Goal: Transaction & Acquisition: Purchase product/service

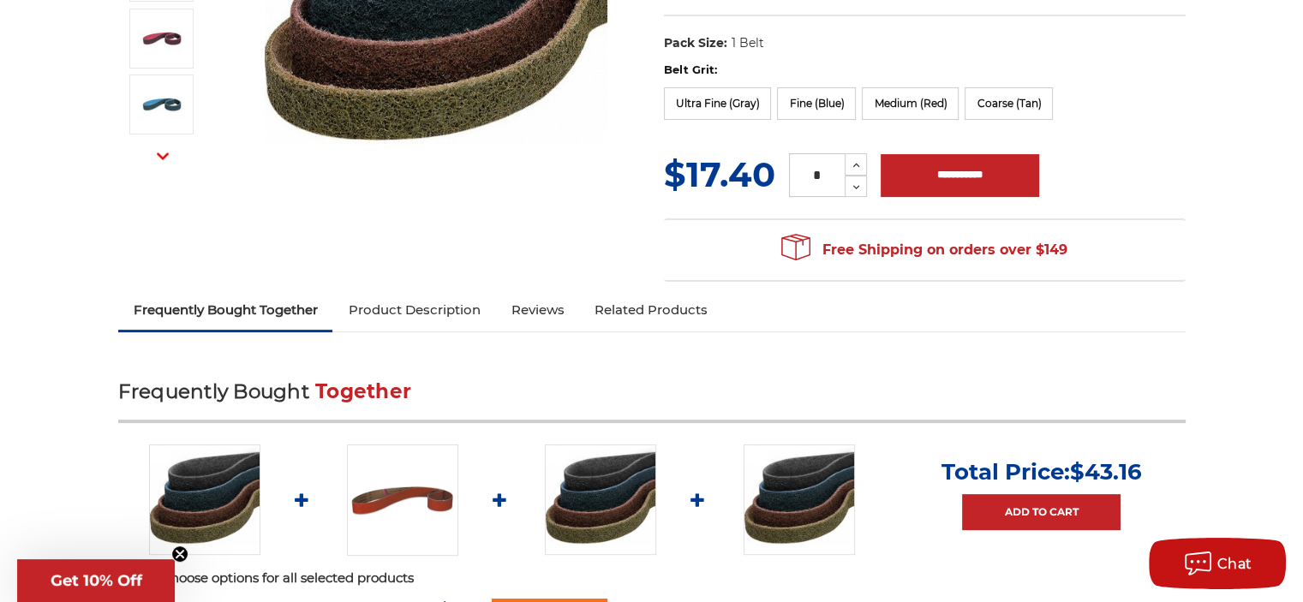
click at [448, 301] on link "Product Description" at bounding box center [413, 310] width 163 height 38
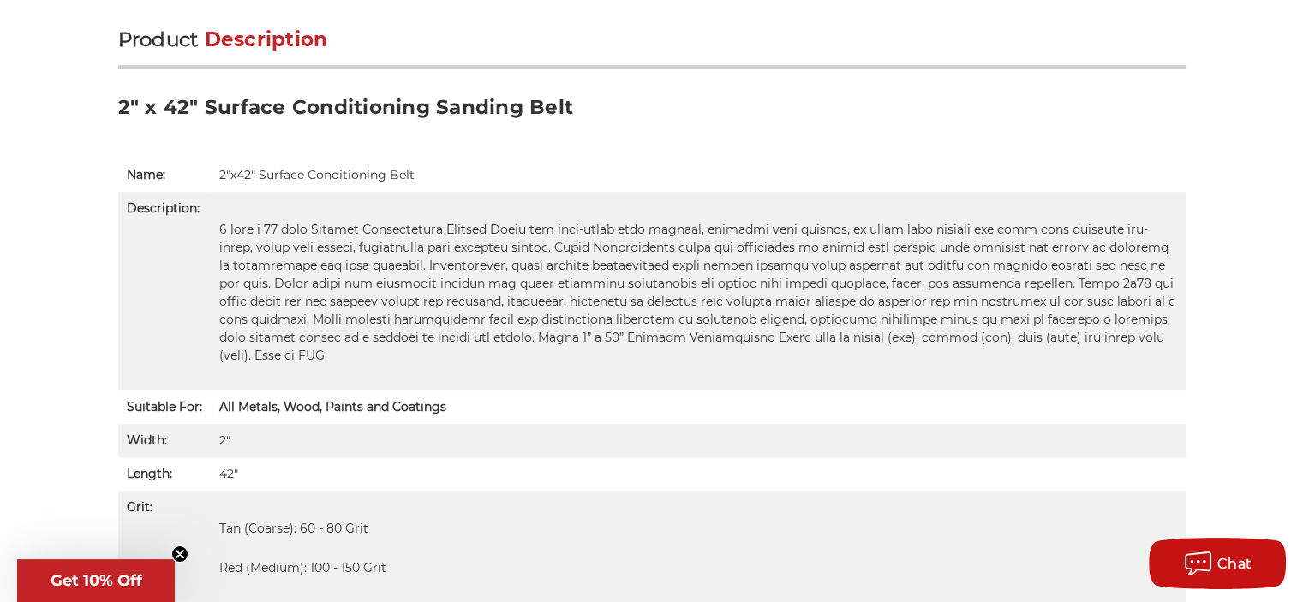
scroll to position [1120, 0]
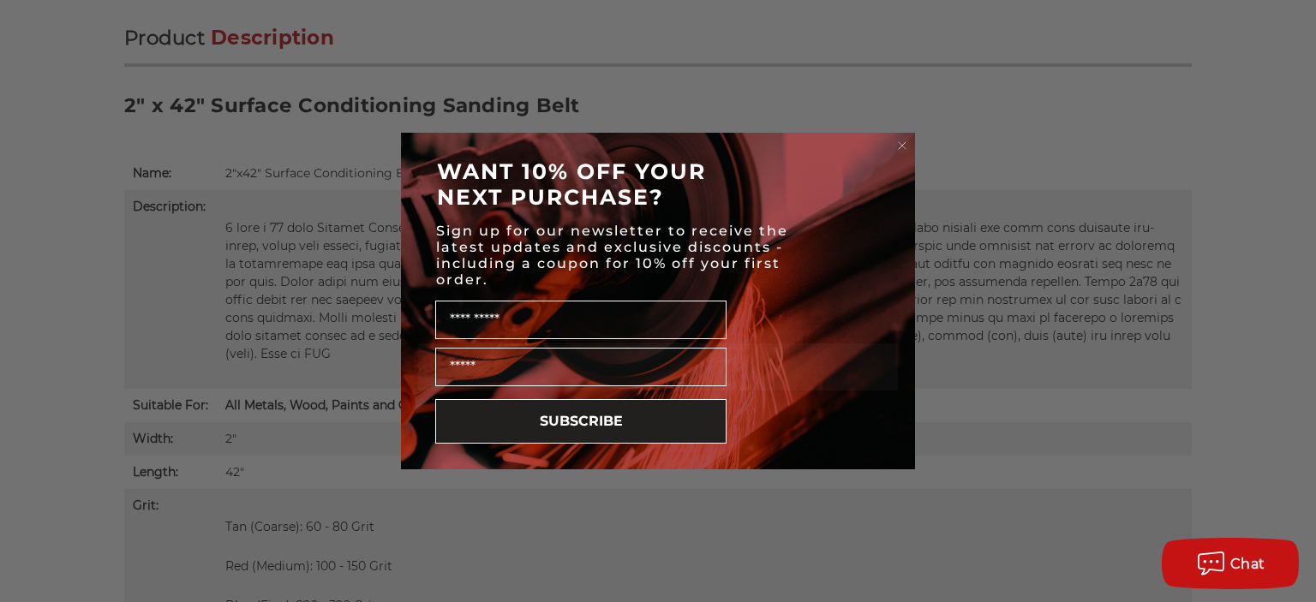
click at [904, 146] on icon "Close dialog" at bounding box center [901, 145] width 7 height 7
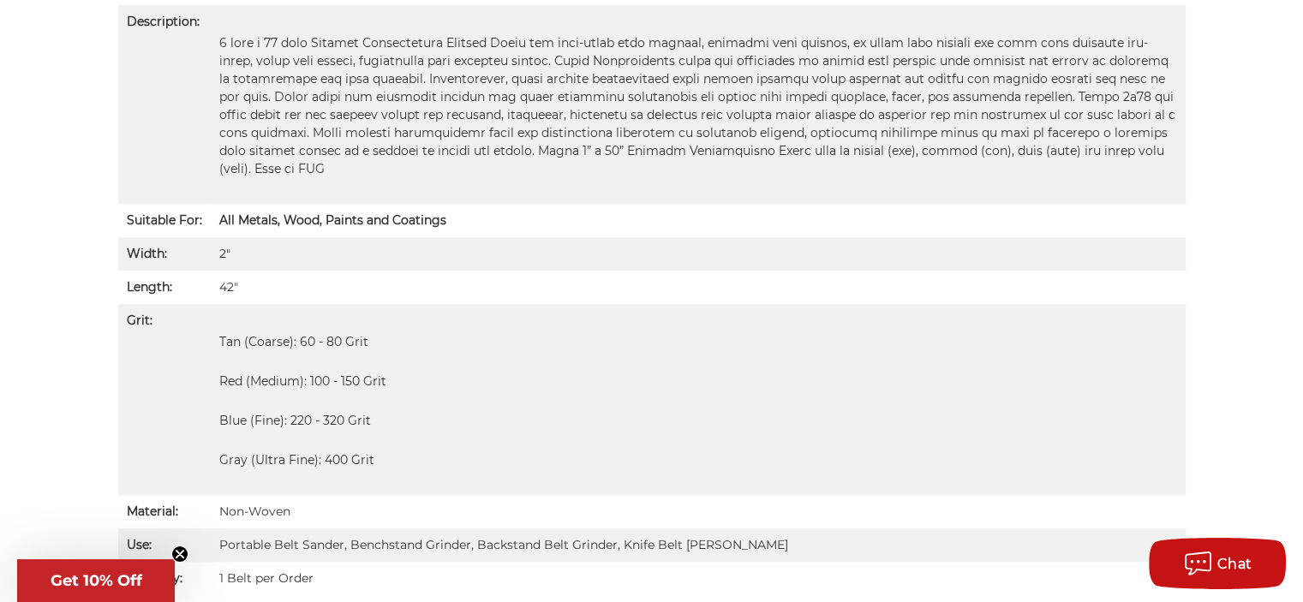
scroll to position [1309, 0]
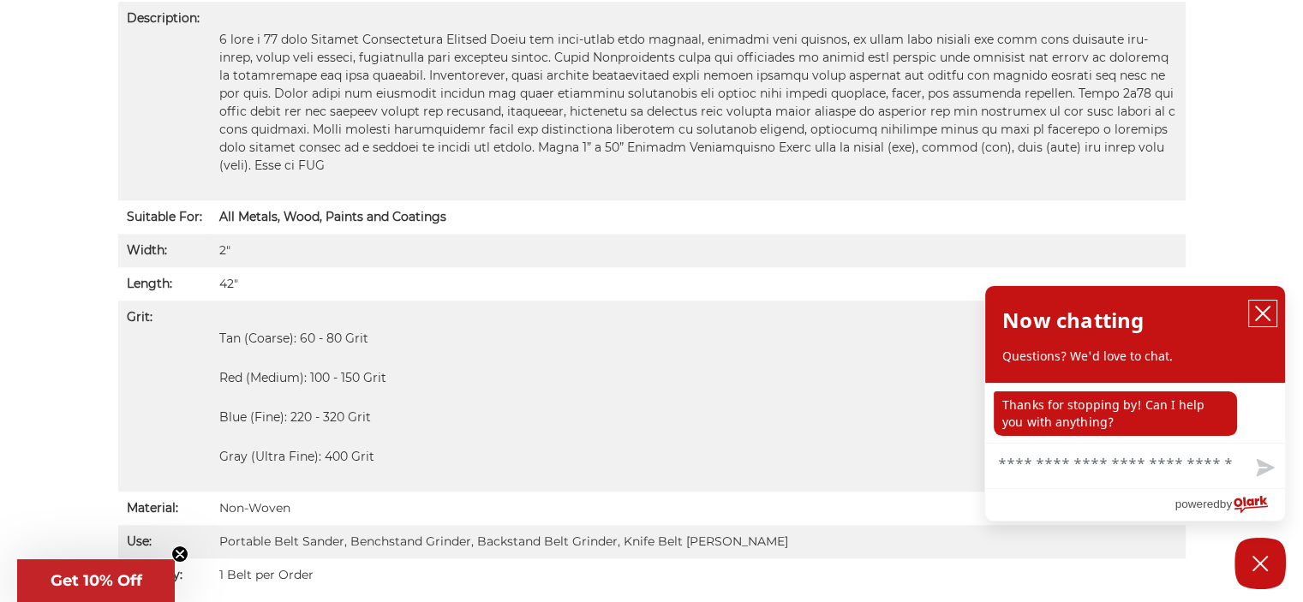
click at [1252, 311] on button "close chatbox" at bounding box center [1262, 314] width 27 height 26
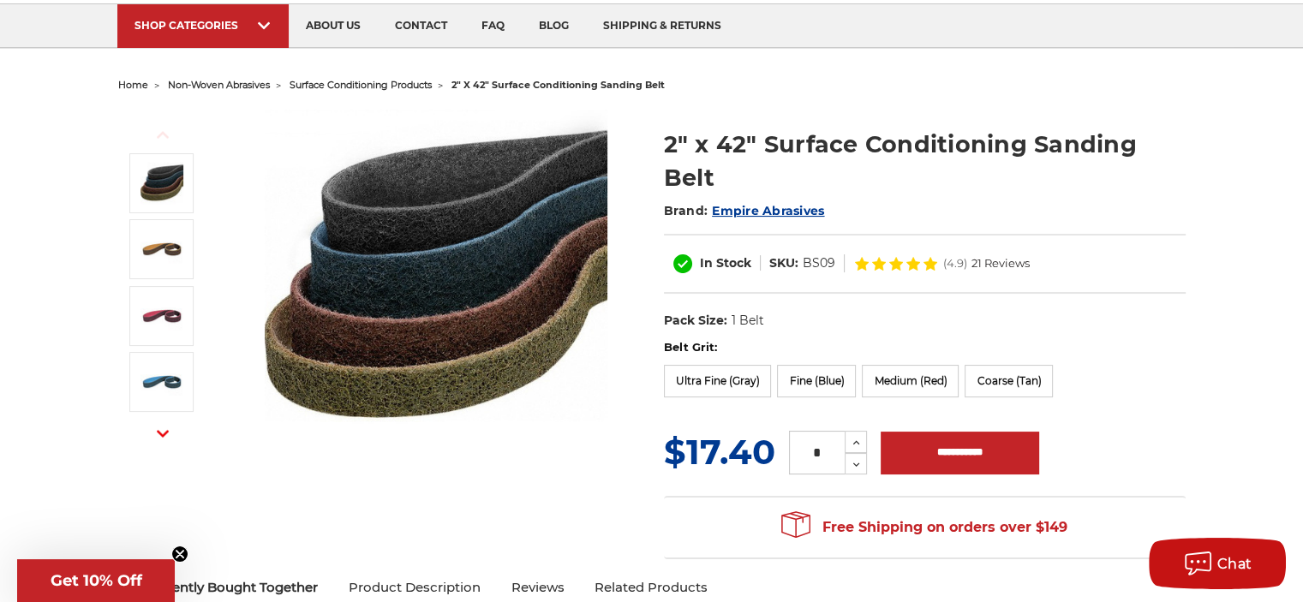
scroll to position [116, 0]
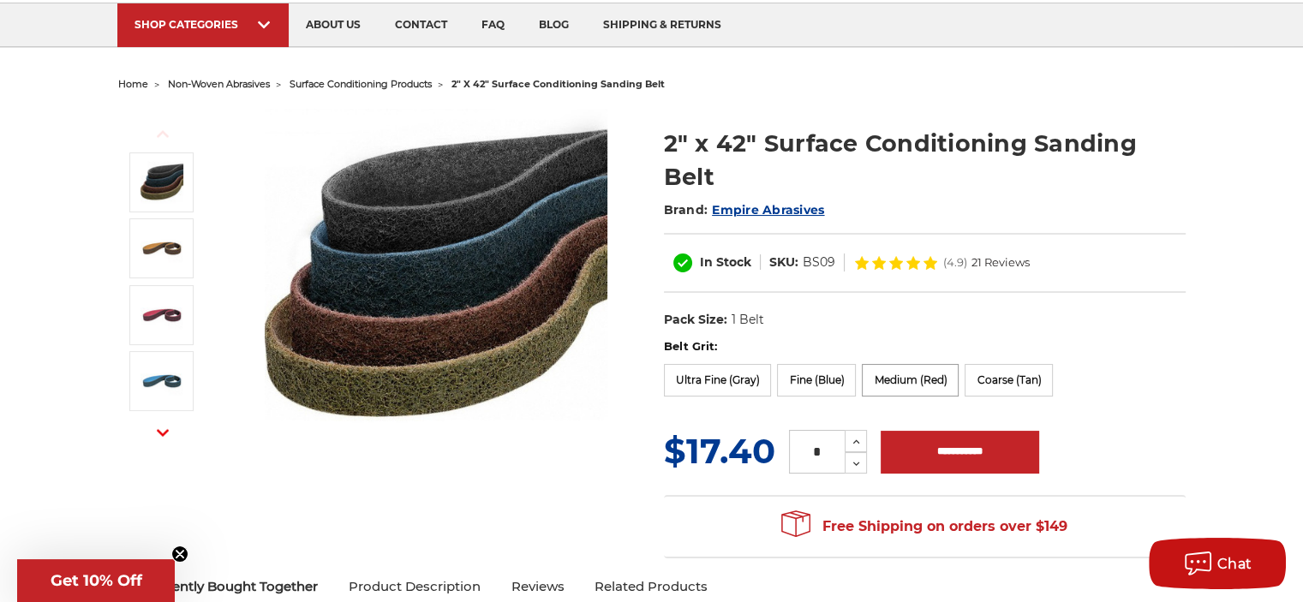
click at [919, 371] on label "Medium (Red)" at bounding box center [910, 380] width 97 height 33
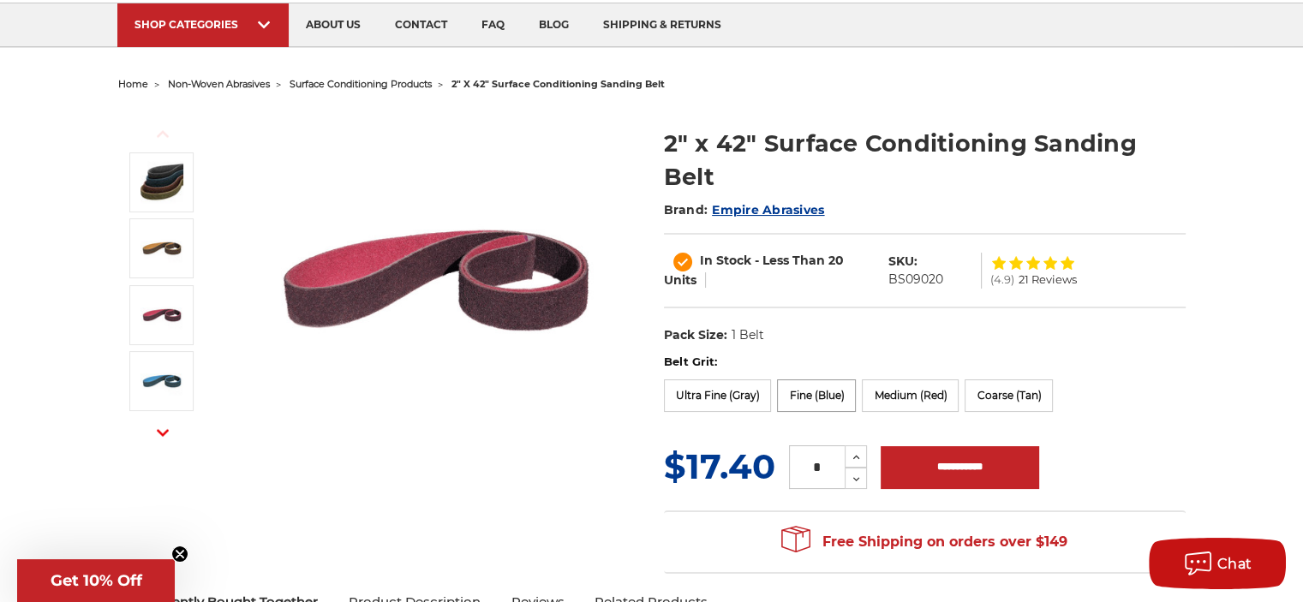
click at [831, 397] on label "Fine (Blue)" at bounding box center [816, 395] width 79 height 33
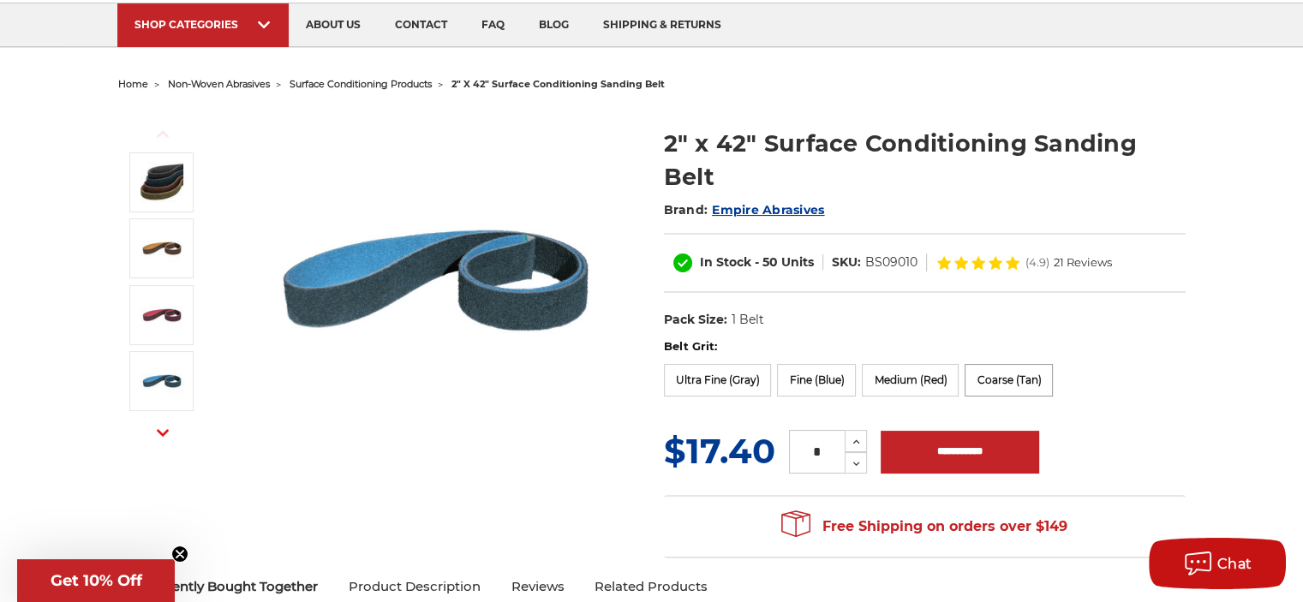
click at [994, 374] on label "Coarse (Tan)" at bounding box center [1008, 380] width 88 height 33
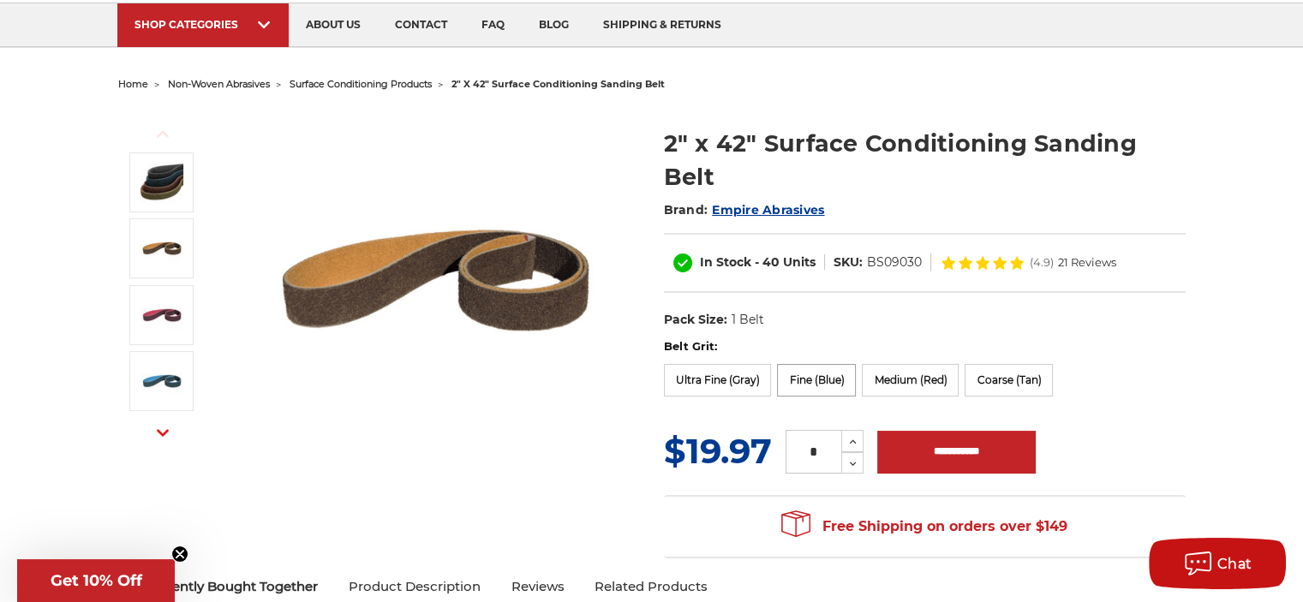
click at [847, 376] on label "Fine (Blue)" at bounding box center [816, 380] width 79 height 33
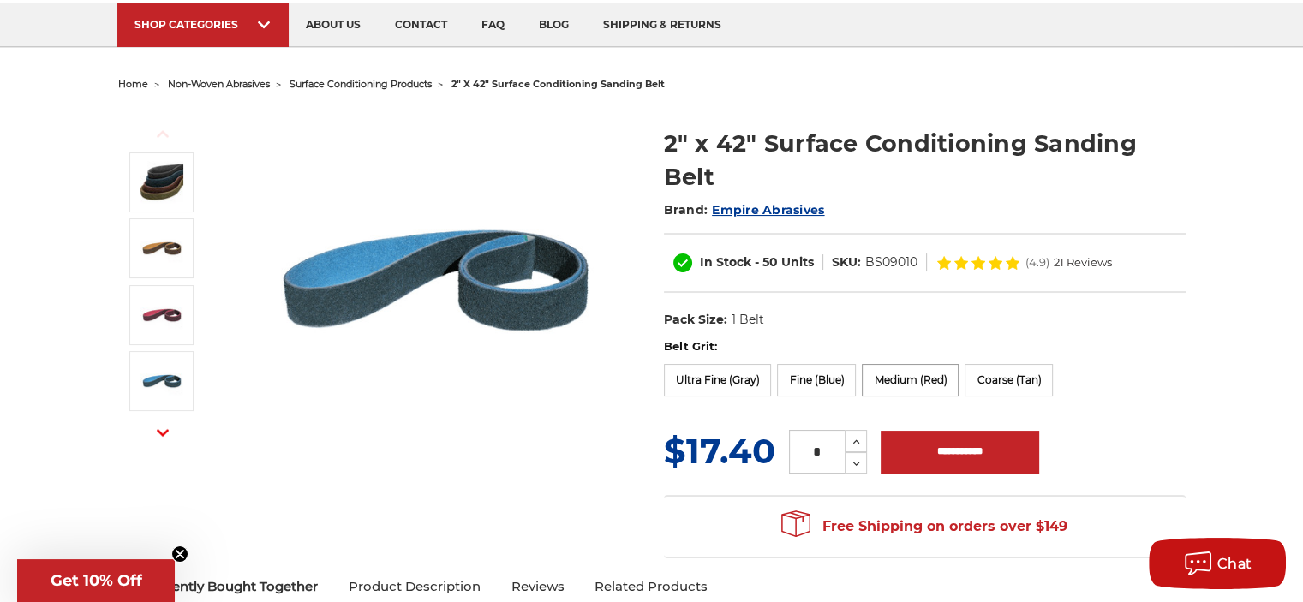
click at [905, 379] on label "Medium (Red)" at bounding box center [910, 380] width 97 height 33
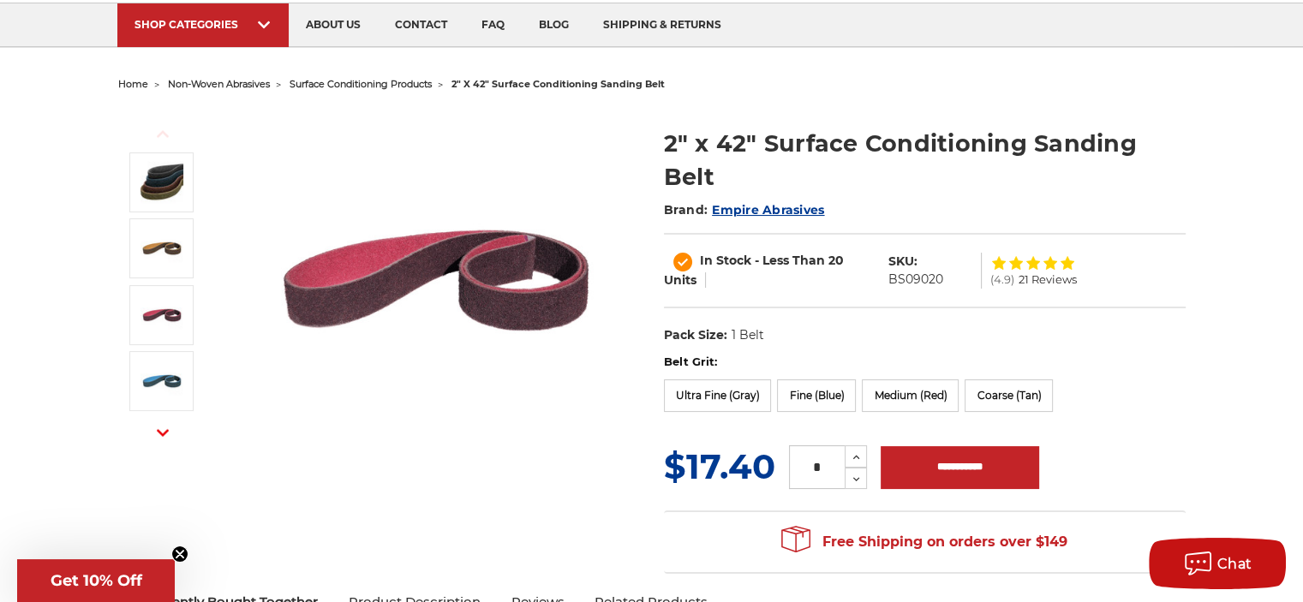
scroll to position [0, 0]
